Goal: Contribute content: Add original content to the website for others to see

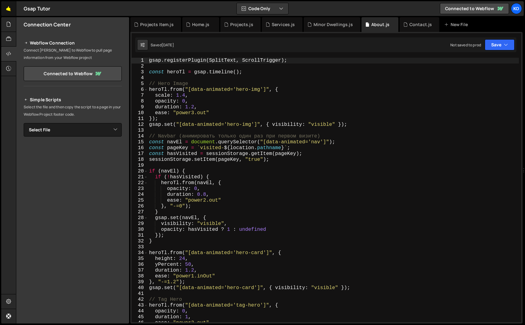
click at [10, 10] on link "🤙" at bounding box center [8, 8] width 15 height 15
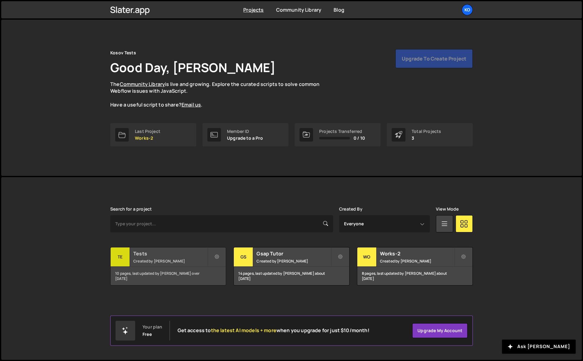
click at [180, 273] on div "10 pages, last updated by [PERSON_NAME] over [DATE]" at bounding box center [168, 276] width 115 height 18
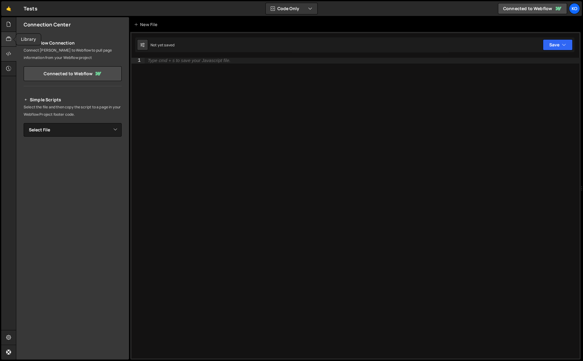
click at [10, 37] on icon at bounding box center [8, 39] width 5 height 7
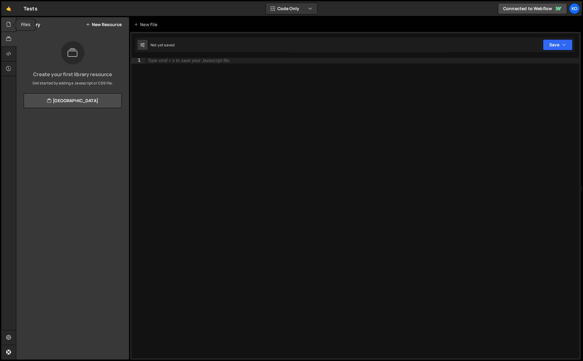
click at [11, 20] on div at bounding box center [8, 24] width 15 height 15
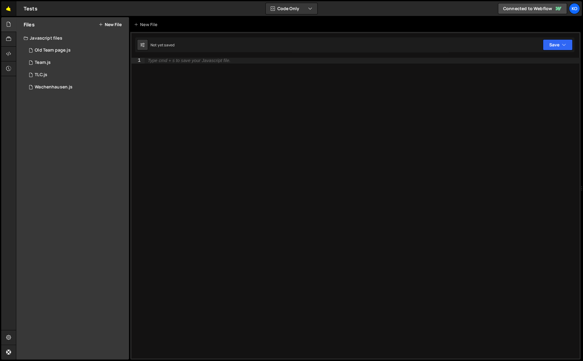
click at [7, 8] on link "🤙" at bounding box center [8, 8] width 15 height 15
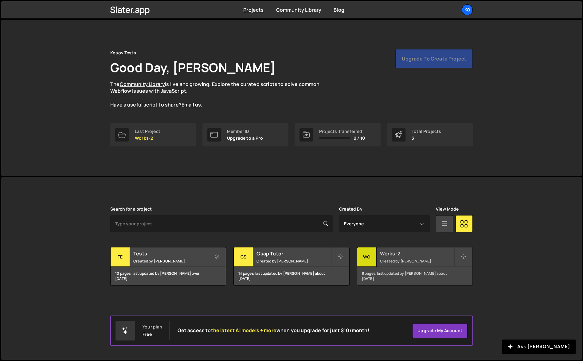
click at [435, 270] on div "8 pages, last updated by Oleksii Kosov about 1 year ago" at bounding box center [414, 276] width 115 height 18
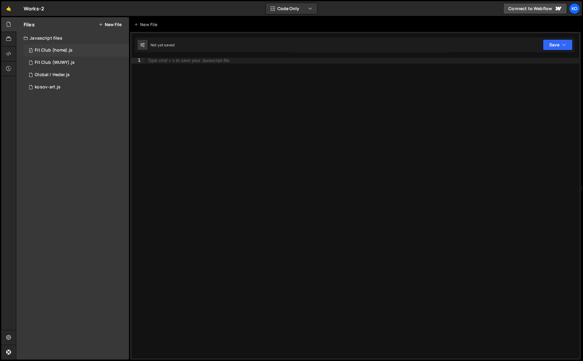
click at [50, 50] on div "Fit Club (home).js" at bounding box center [54, 51] width 38 height 6
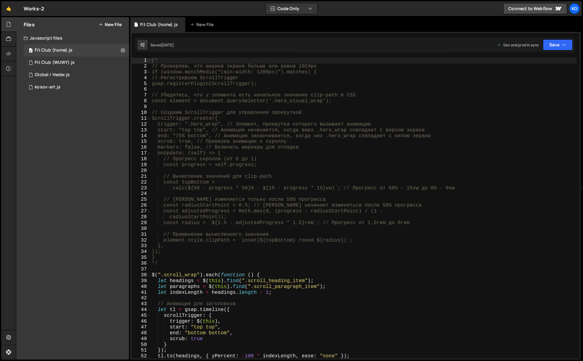
click at [56, 122] on div "Files New File Javascript files 0 Fit Club (home).js 0 0 Fit Club (WUWY).js 0 0…" at bounding box center [72, 188] width 113 height 343
click at [38, 37] on div "Javascript files" at bounding box center [72, 38] width 113 height 12
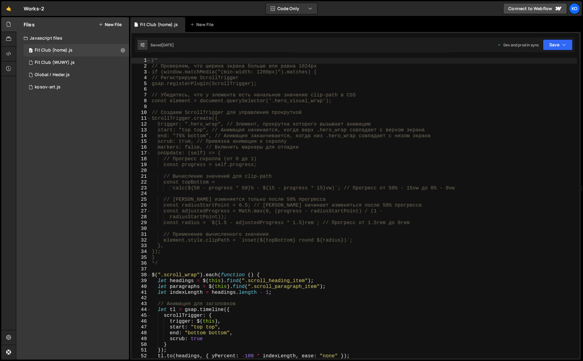
click at [81, 37] on div "Javascript files" at bounding box center [72, 38] width 113 height 12
click at [179, 24] on icon at bounding box center [181, 25] width 4 height 6
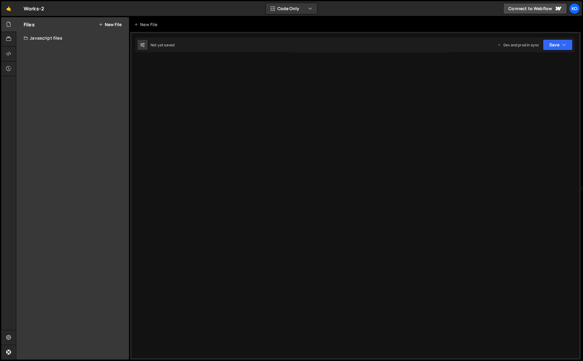
click at [104, 24] on button "New File" at bounding box center [110, 24] width 23 height 5
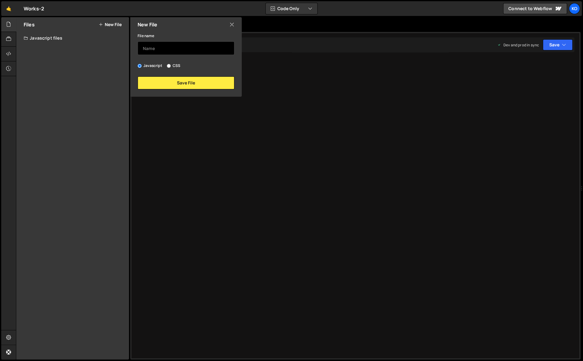
click at [162, 48] on input "text" at bounding box center [186, 48] width 97 height 14
type input "Global LHS"
click at [185, 84] on button "Save File" at bounding box center [186, 83] width 97 height 13
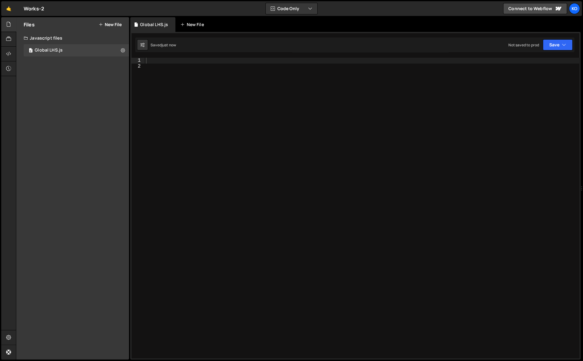
click at [189, 24] on div "New File" at bounding box center [193, 25] width 26 height 6
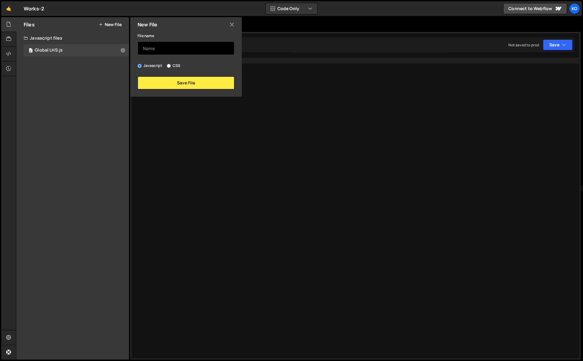
click at [149, 50] on input "text" at bounding box center [186, 48] width 97 height 14
type input "Home LHS"
click at [172, 83] on button "Save File" at bounding box center [186, 83] width 97 height 13
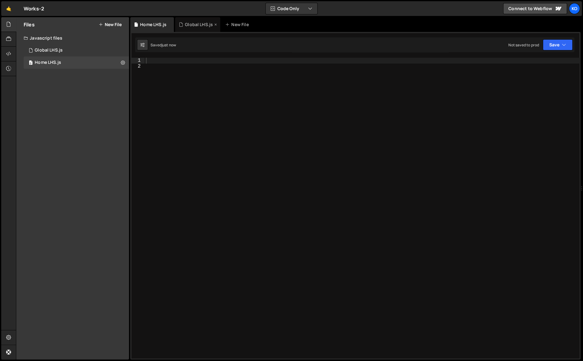
click at [192, 26] on div "Global LHS.js" at bounding box center [199, 25] width 28 height 6
click at [148, 26] on div "Home LHS.js" at bounding box center [153, 25] width 26 height 6
click at [191, 23] on div "Global LHS.js" at bounding box center [199, 25] width 28 height 6
drag, startPoint x: 191, startPoint y: 23, endPoint x: 179, endPoint y: 24, distance: 13.0
click at [179, 24] on div "Global LHS.js" at bounding box center [196, 25] width 34 height 6
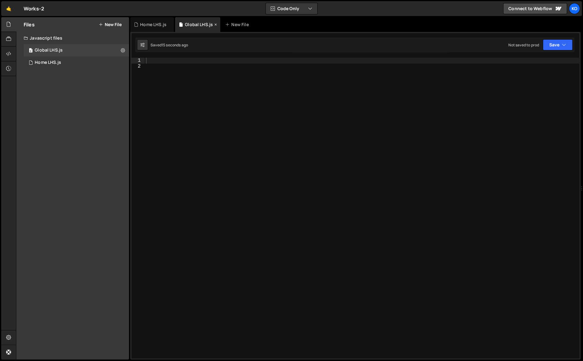
click at [215, 24] on icon at bounding box center [216, 25] width 4 height 6
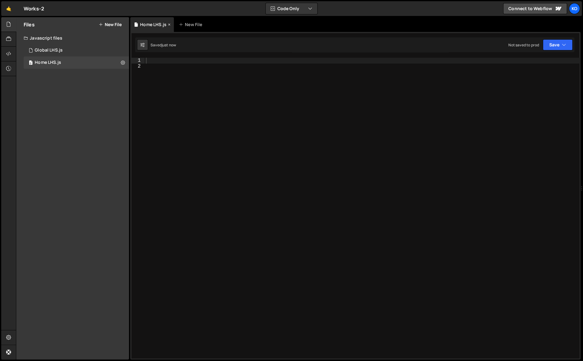
click at [168, 25] on icon at bounding box center [169, 25] width 4 height 6
click at [39, 39] on div "Javascript files" at bounding box center [72, 38] width 113 height 12
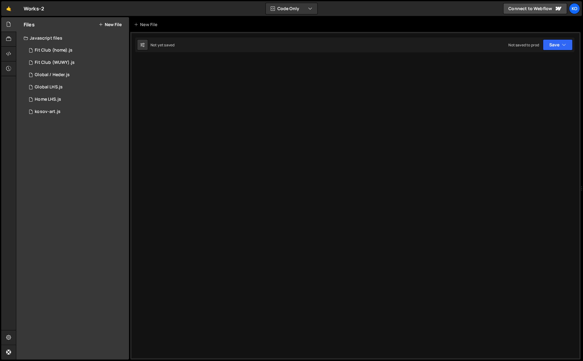
click at [39, 39] on div "Javascript files" at bounding box center [72, 38] width 113 height 12
click at [9, 7] on link "🤙" at bounding box center [8, 8] width 15 height 15
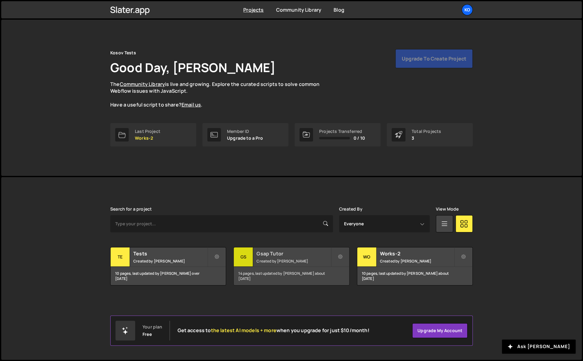
click at [308, 274] on div "14 pages, last updated by Oleksii Kosov about 1 year ago" at bounding box center [291, 276] width 115 height 18
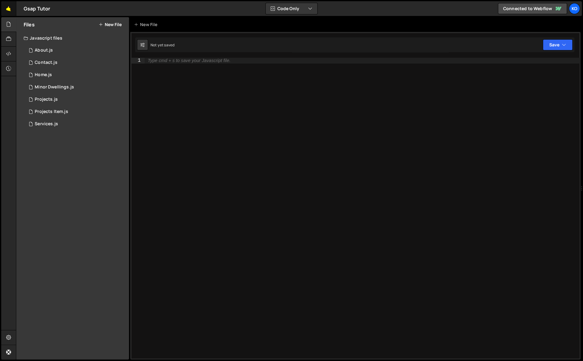
click at [9, 10] on link "🤙" at bounding box center [8, 8] width 15 height 15
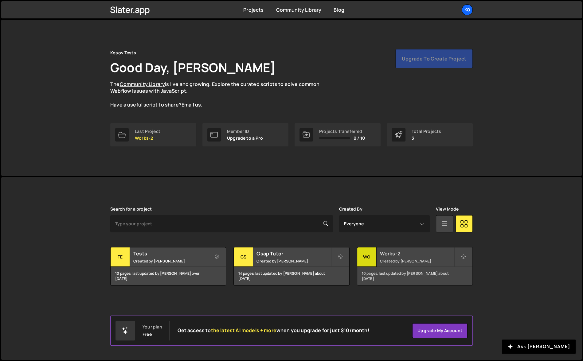
click at [418, 260] on small "Created by Oleksii Kosov" at bounding box center [417, 261] width 74 height 5
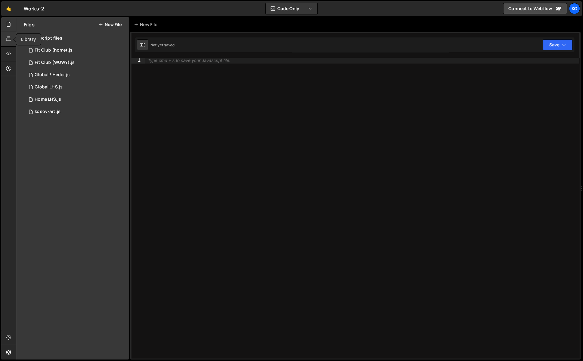
click at [6, 41] on icon at bounding box center [8, 39] width 5 height 7
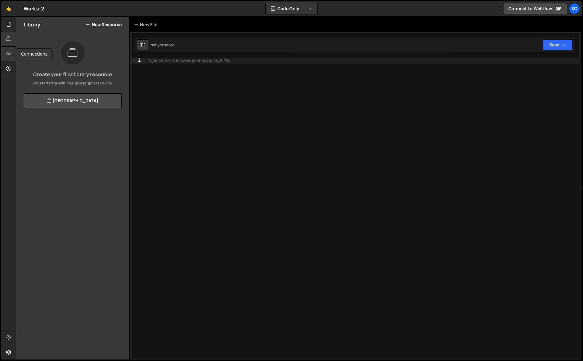
click at [8, 54] on icon at bounding box center [8, 53] width 5 height 7
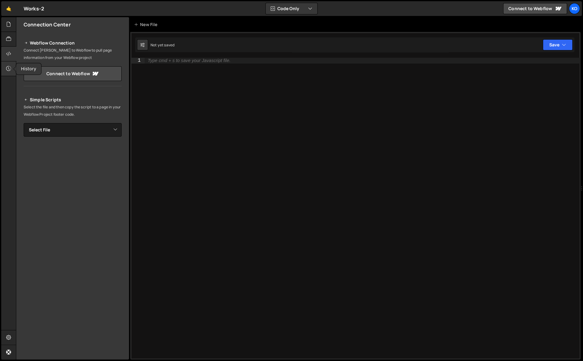
click at [10, 69] on icon at bounding box center [8, 68] width 5 height 7
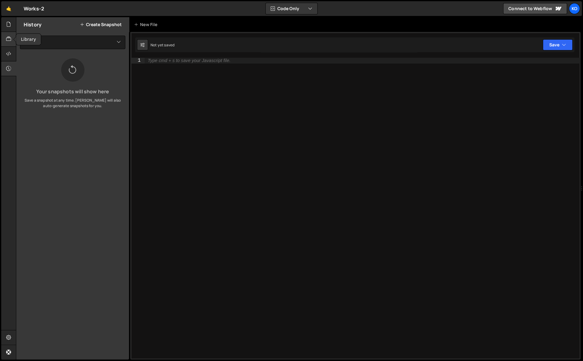
click at [9, 37] on icon at bounding box center [8, 39] width 5 height 7
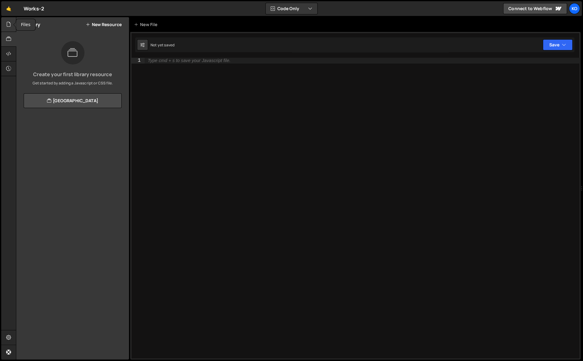
click at [9, 27] on icon at bounding box center [8, 24] width 5 height 7
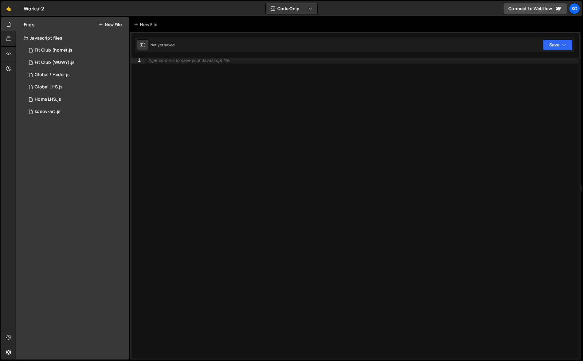
click at [110, 26] on button "New File" at bounding box center [110, 24] width 23 height 5
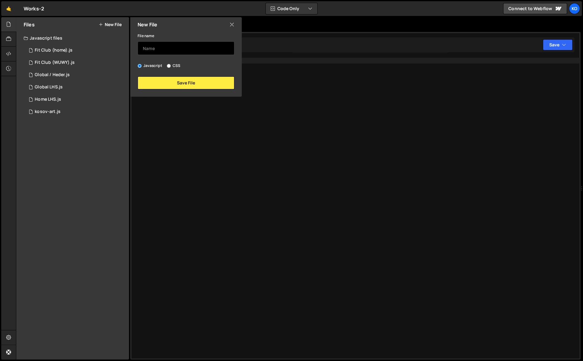
click at [151, 44] on input "text" at bounding box center [186, 48] width 97 height 14
click at [190, 82] on button "Save File" at bounding box center [186, 83] width 97 height 13
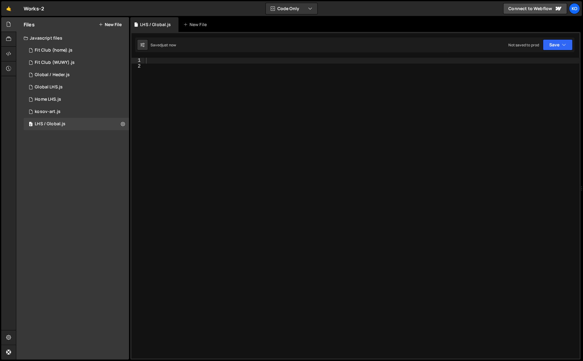
click at [53, 163] on div "Files New File Javascript files 0 Fit Club (home).js 0 0 Fit Club (WUWY).js 0 0…" at bounding box center [72, 188] width 113 height 343
click at [122, 126] on icon at bounding box center [123, 124] width 4 height 6
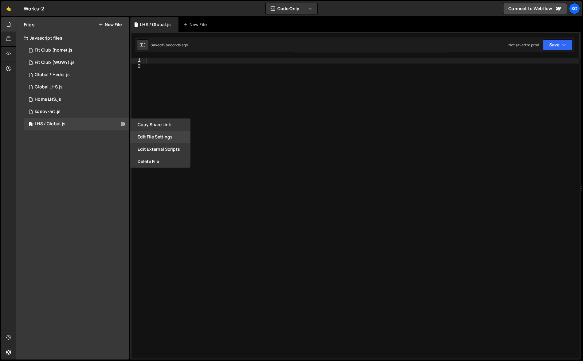
click at [143, 138] on button "Edit File Settings" at bounding box center [160, 137] width 60 height 12
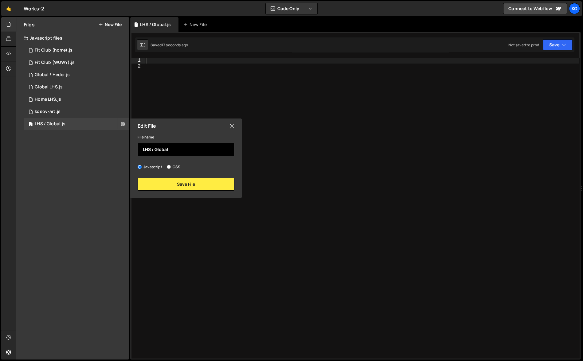
click at [176, 148] on input "LHS / Global" at bounding box center [186, 150] width 97 height 14
type input "LHS_ Global"
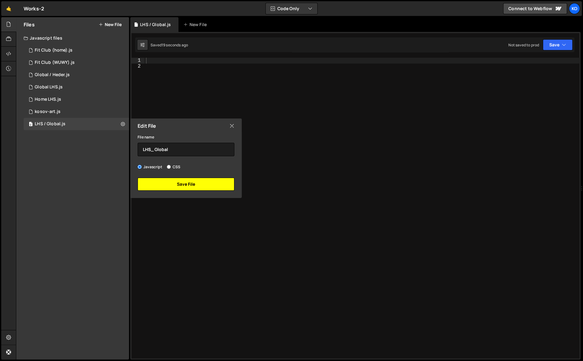
click at [188, 189] on button "Save File" at bounding box center [186, 184] width 97 height 13
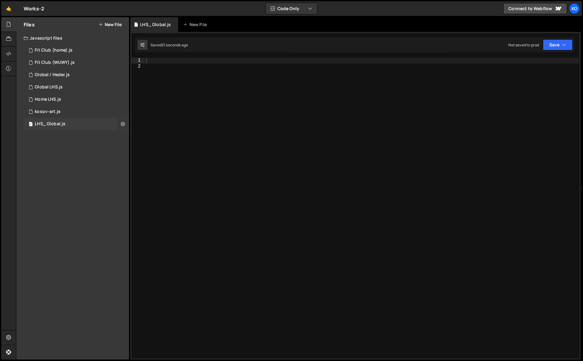
click at [124, 122] on icon at bounding box center [123, 124] width 4 height 6
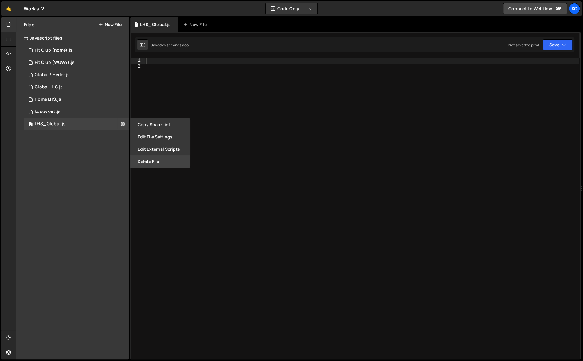
click at [153, 168] on button "Delete File" at bounding box center [160, 162] width 60 height 12
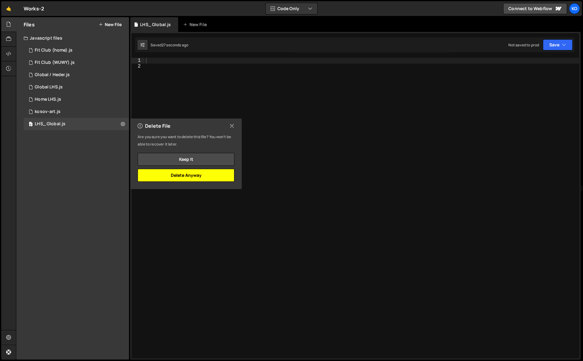
click at [169, 176] on button "Delete Anyway" at bounding box center [186, 175] width 97 height 13
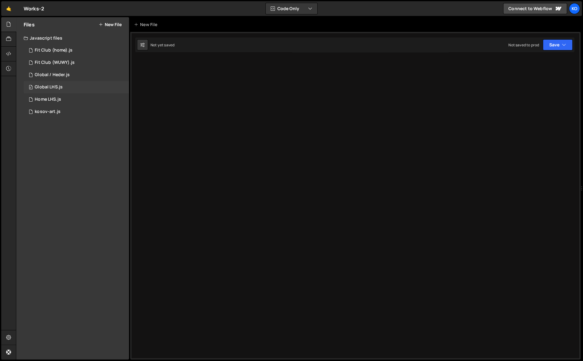
click at [51, 85] on div "Global LHS.js" at bounding box center [49, 88] width 28 height 6
click at [48, 100] on div "Home LHS.js" at bounding box center [48, 100] width 26 height 6
click at [169, 24] on icon at bounding box center [169, 25] width 4 height 6
click at [170, 24] on icon at bounding box center [171, 25] width 4 height 6
